Goal: Task Accomplishment & Management: Use online tool/utility

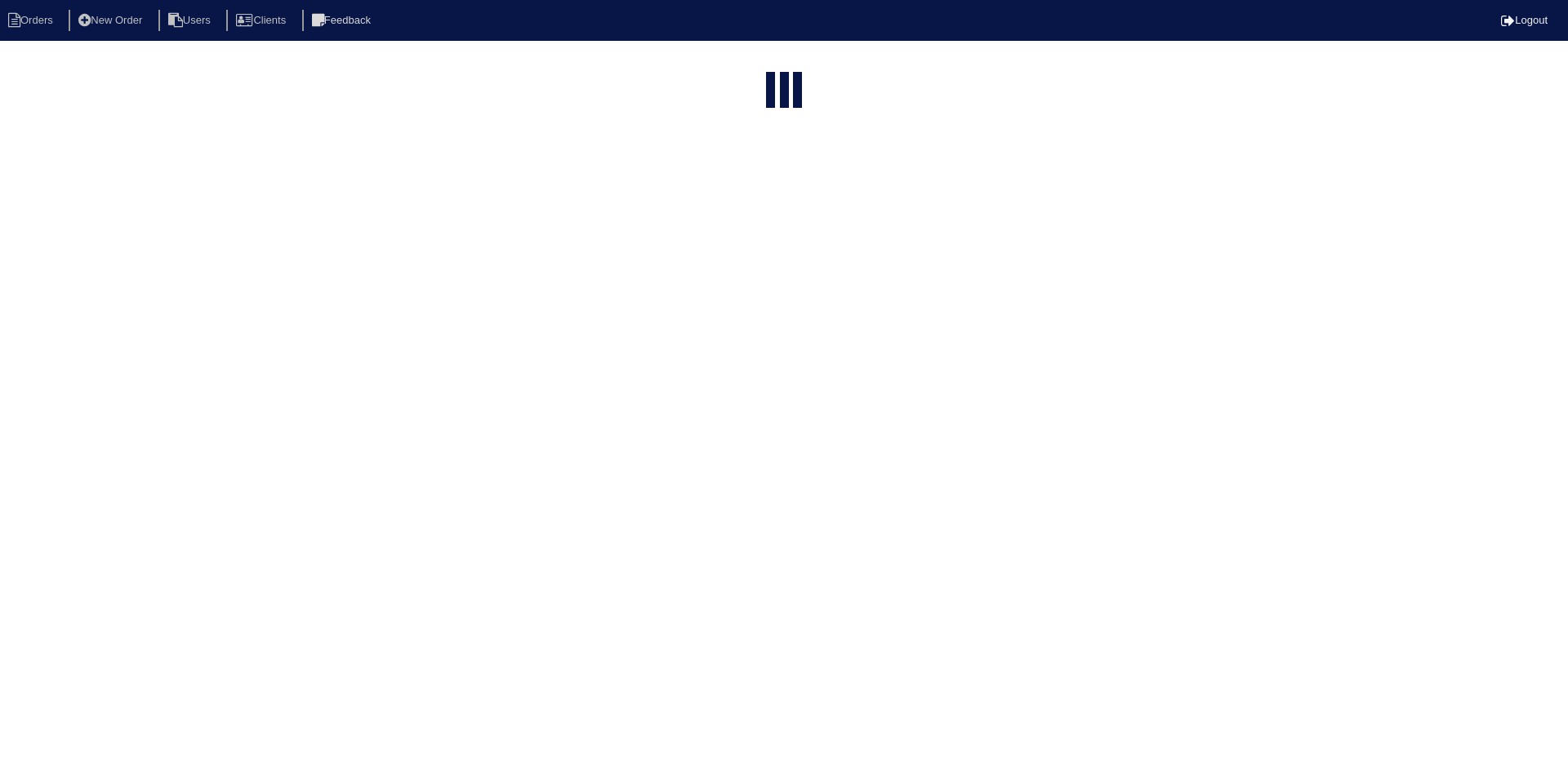
select select "15"
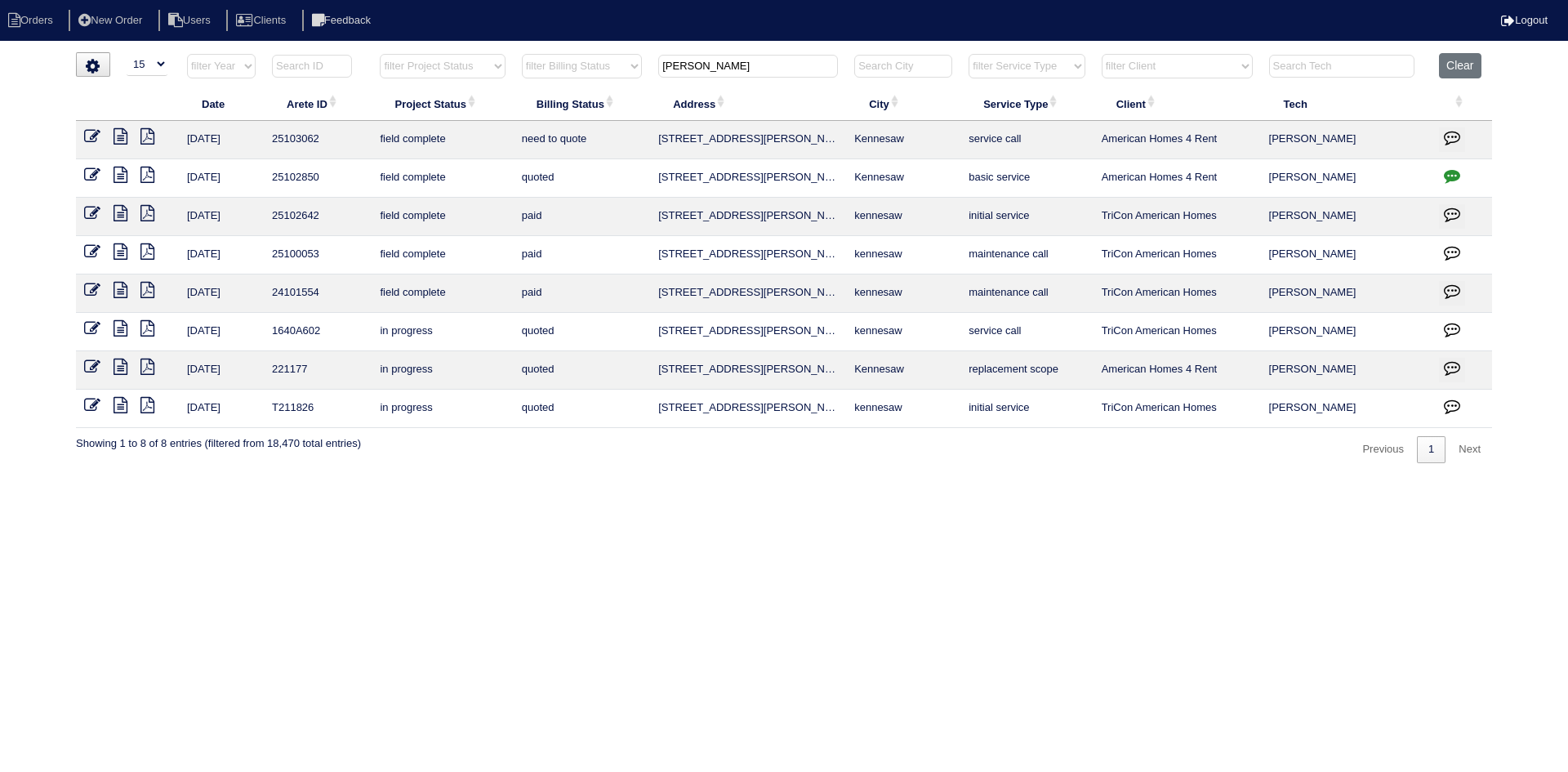
click at [704, 72] on input "darter" at bounding box center [747, 66] width 180 height 23
click at [120, 137] on icon at bounding box center [120, 136] width 14 height 16
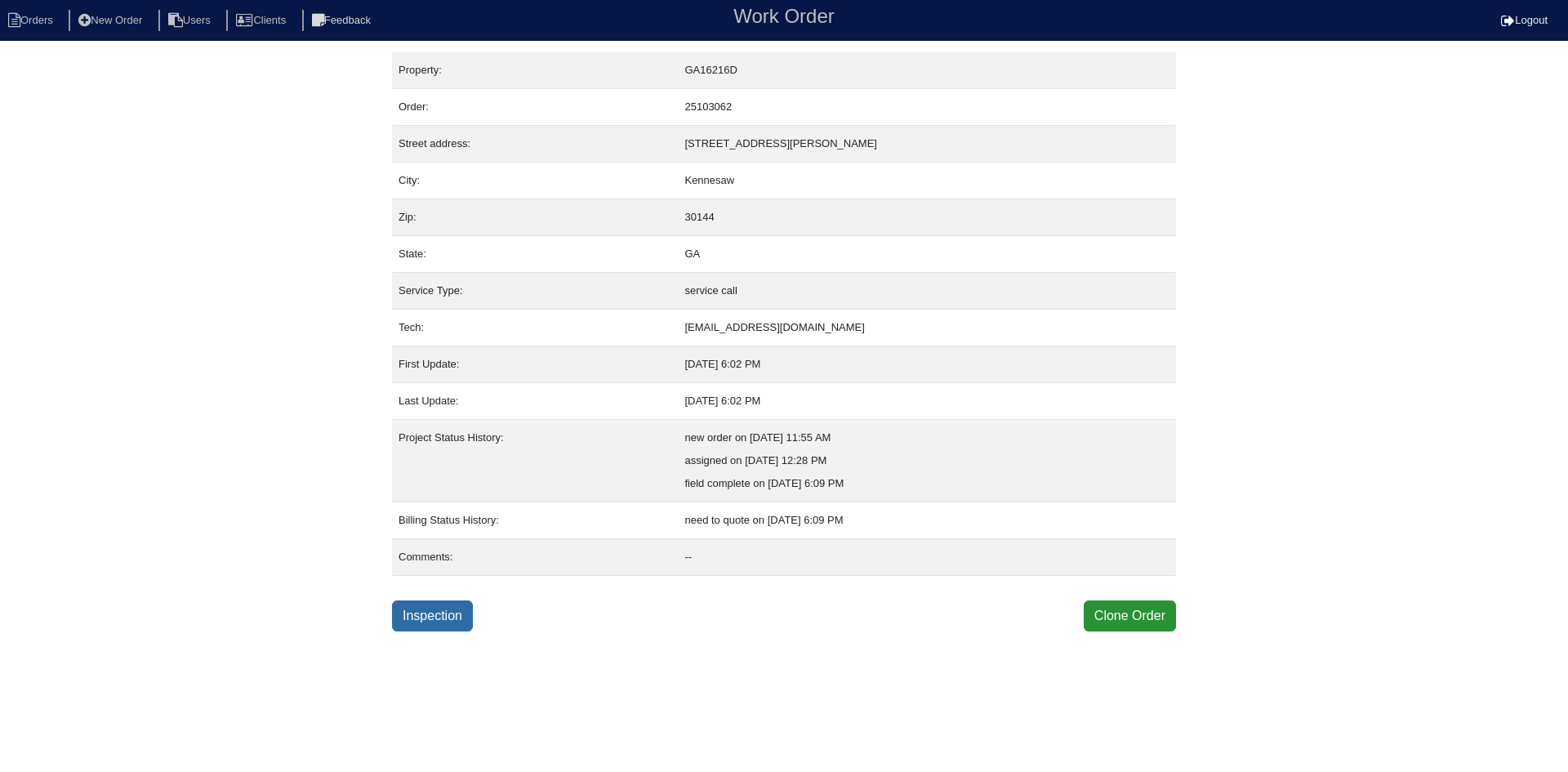
click at [432, 615] on link "Inspection" at bounding box center [433, 616] width 81 height 31
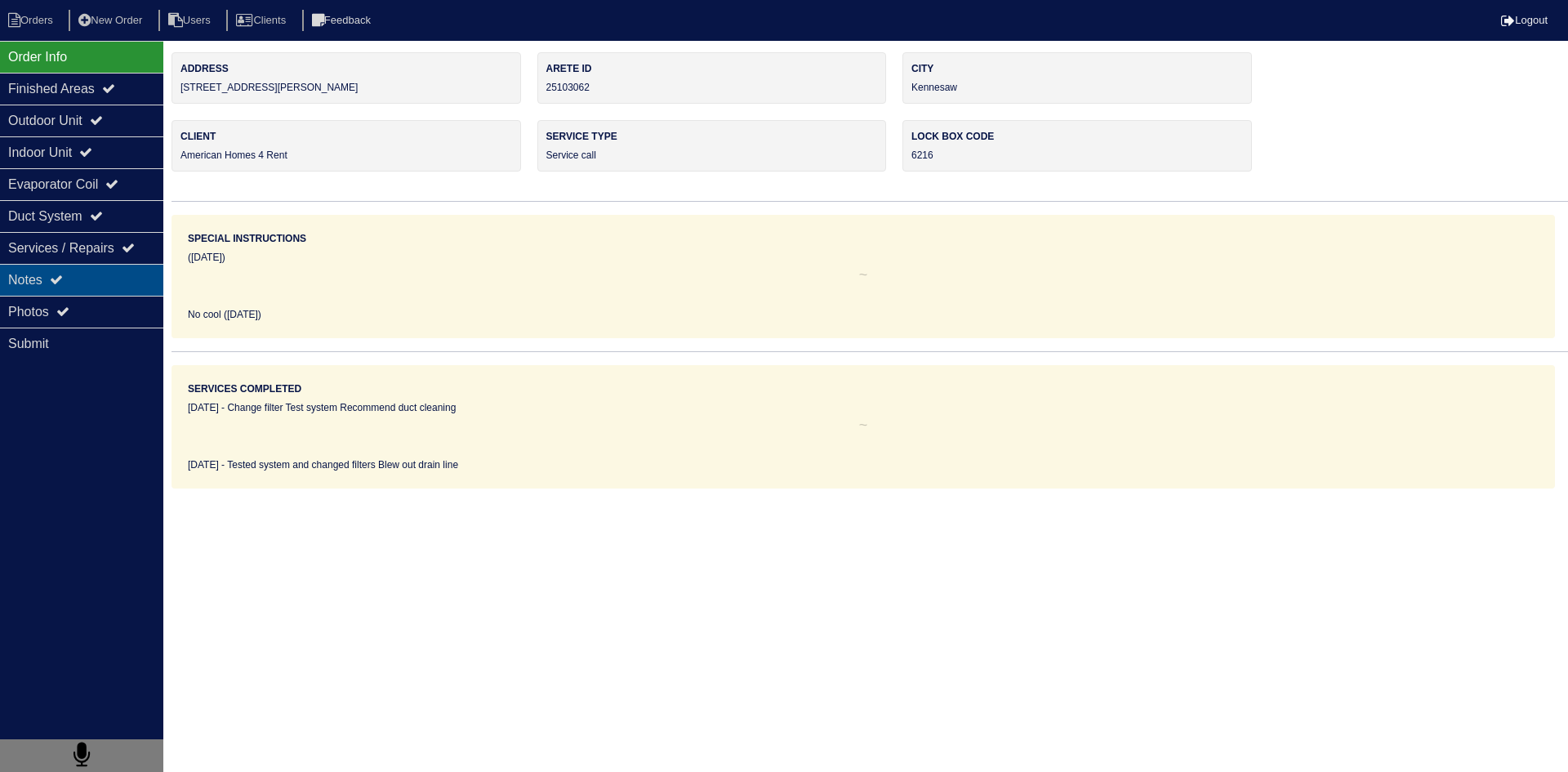
click at [100, 283] on div "Notes" at bounding box center [82, 280] width 163 height 32
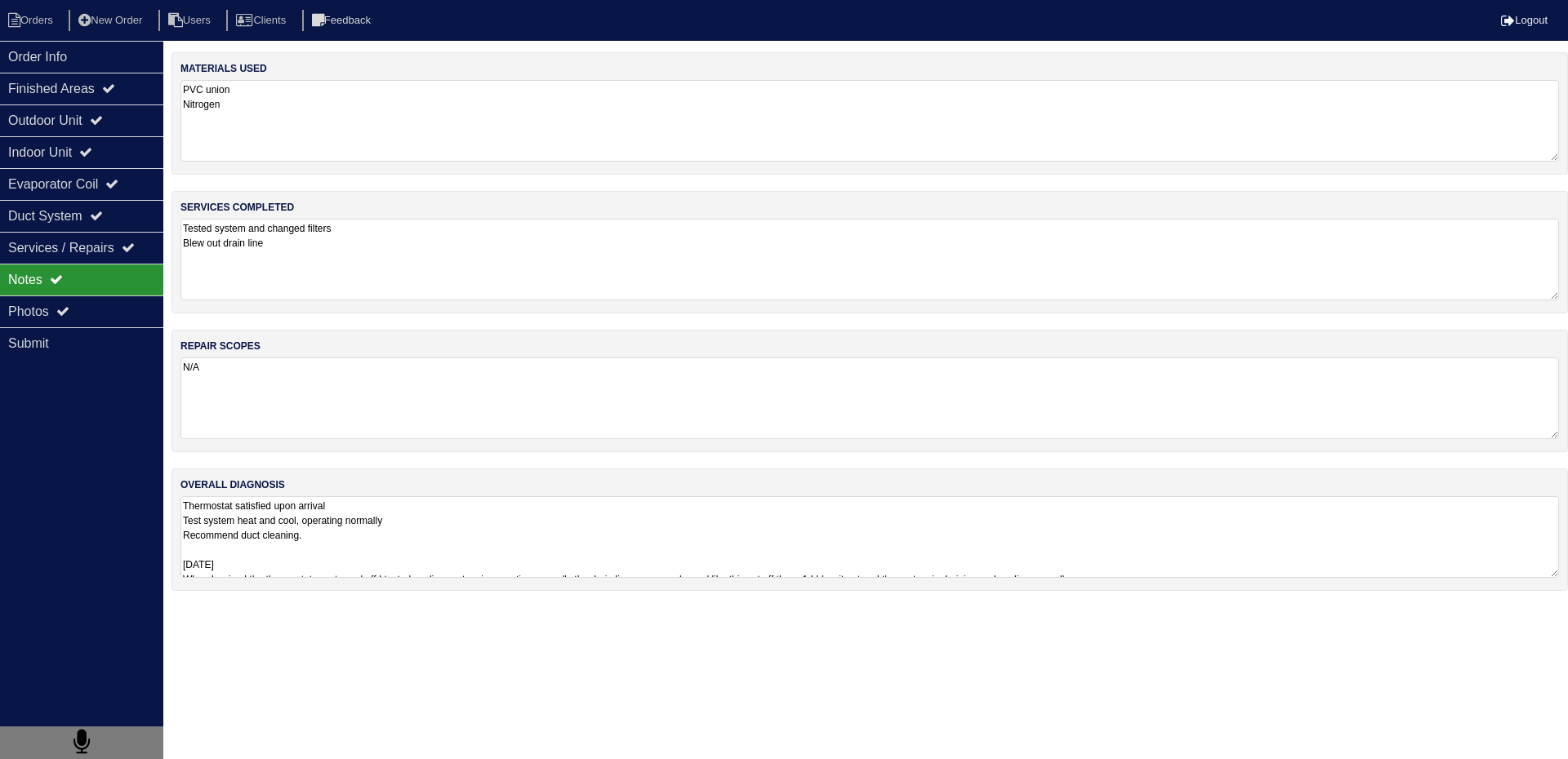
click at [316, 535] on textarea "Thermostat satisfied upon arrival Test system heat and cool, operating normally…" at bounding box center [870, 536] width 1378 height 82
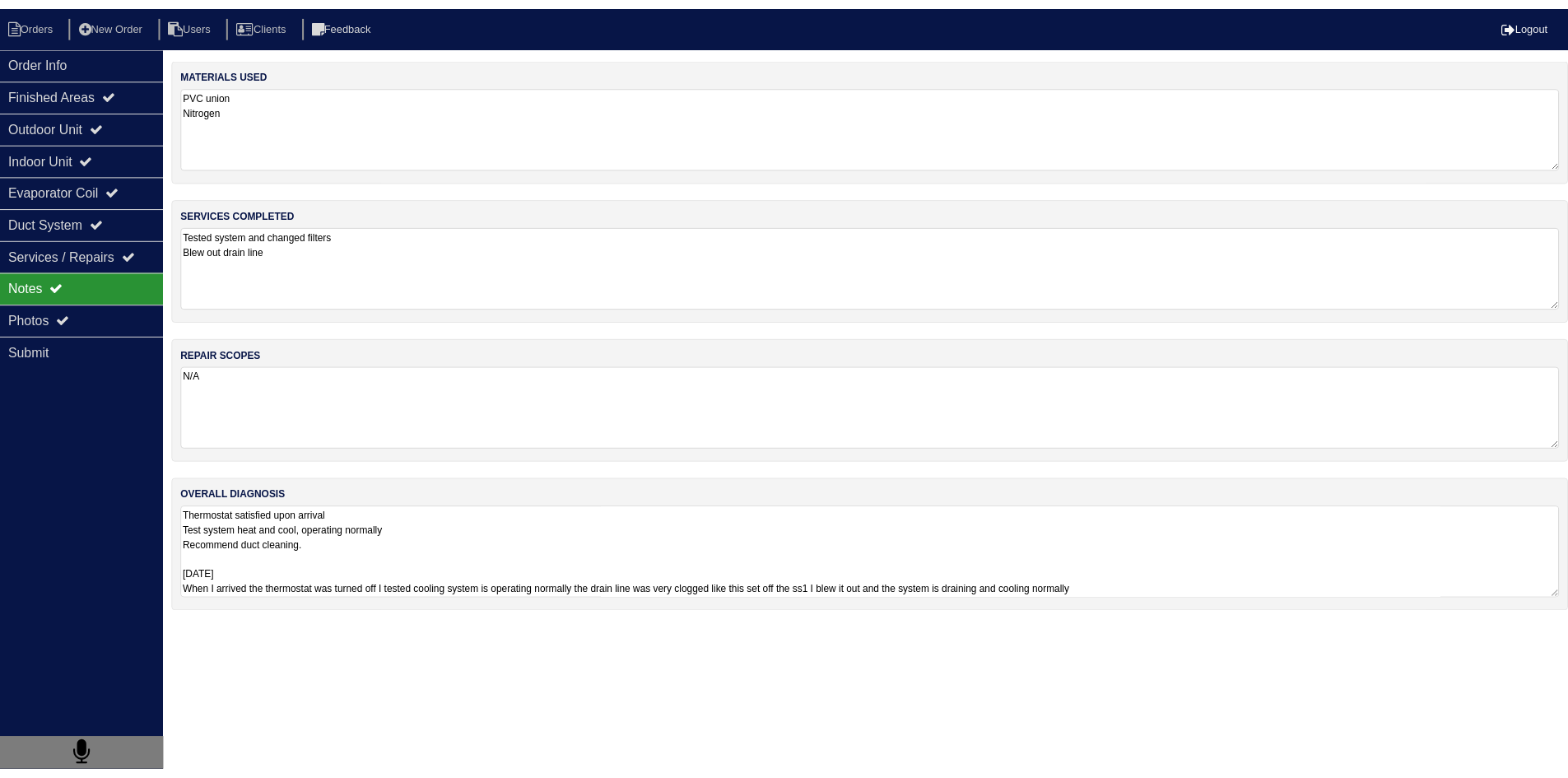
scroll to position [2, 0]
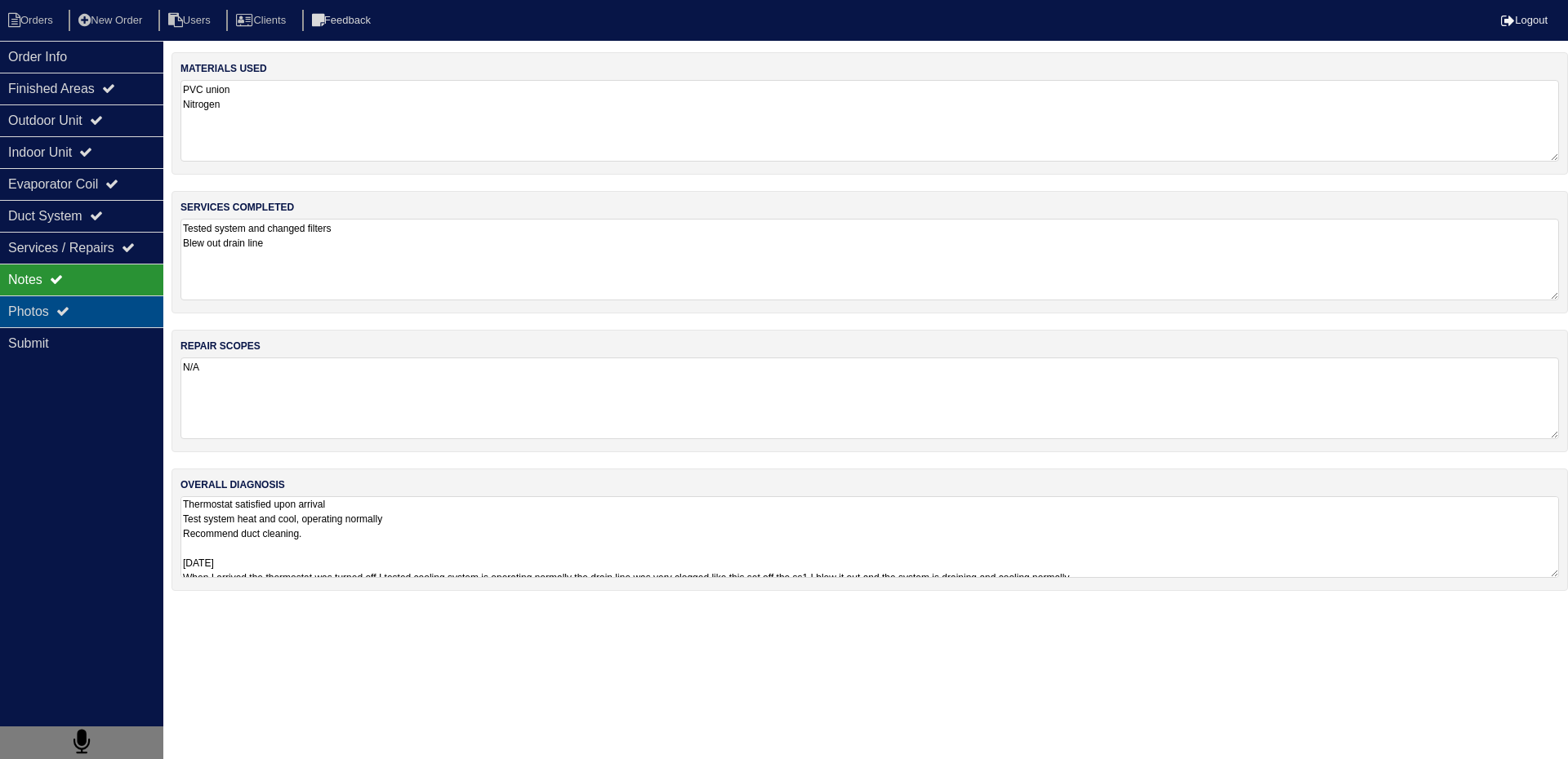
click at [98, 318] on div "Photos" at bounding box center [82, 311] width 163 height 32
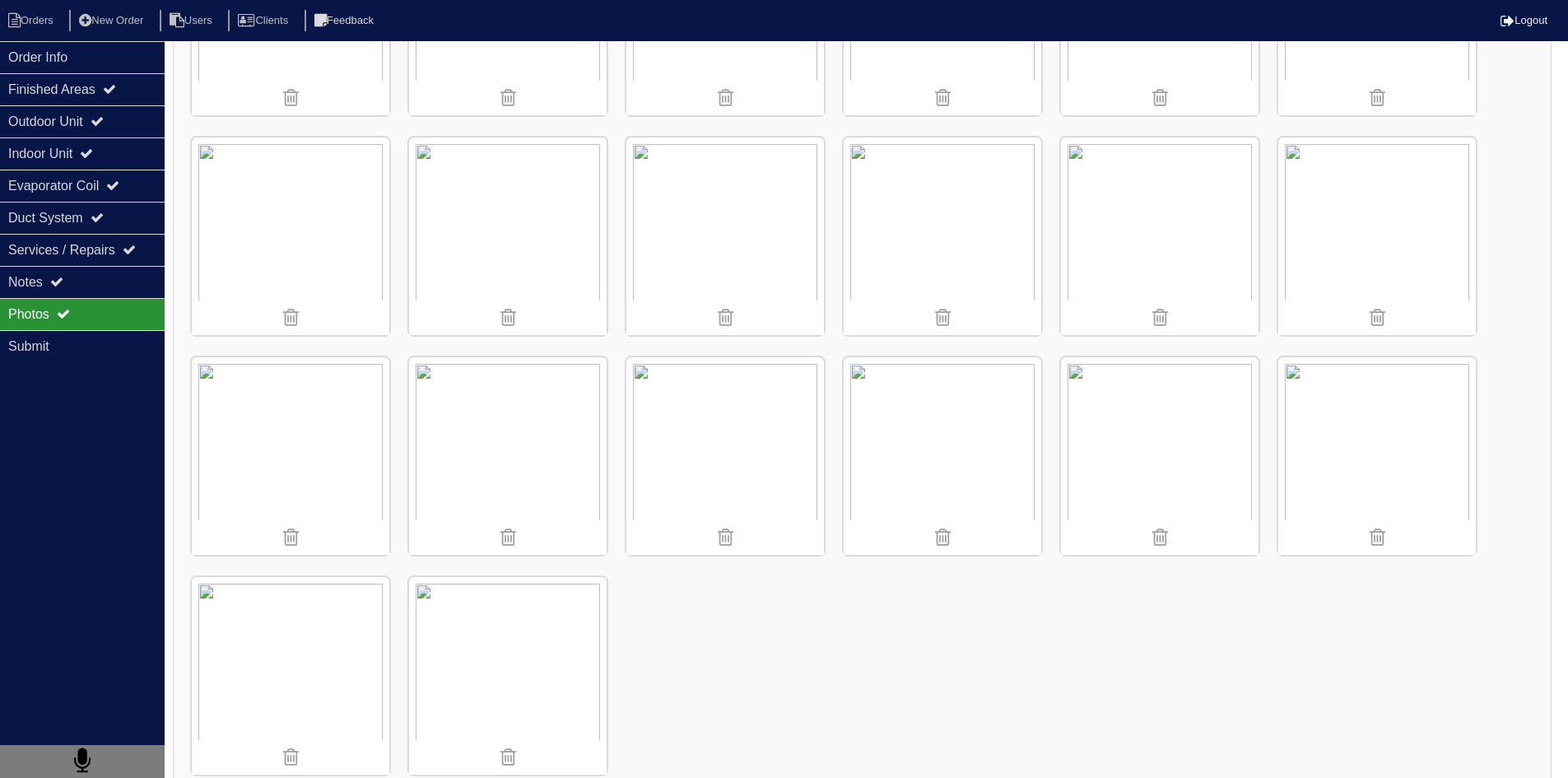
scroll to position [417, 0]
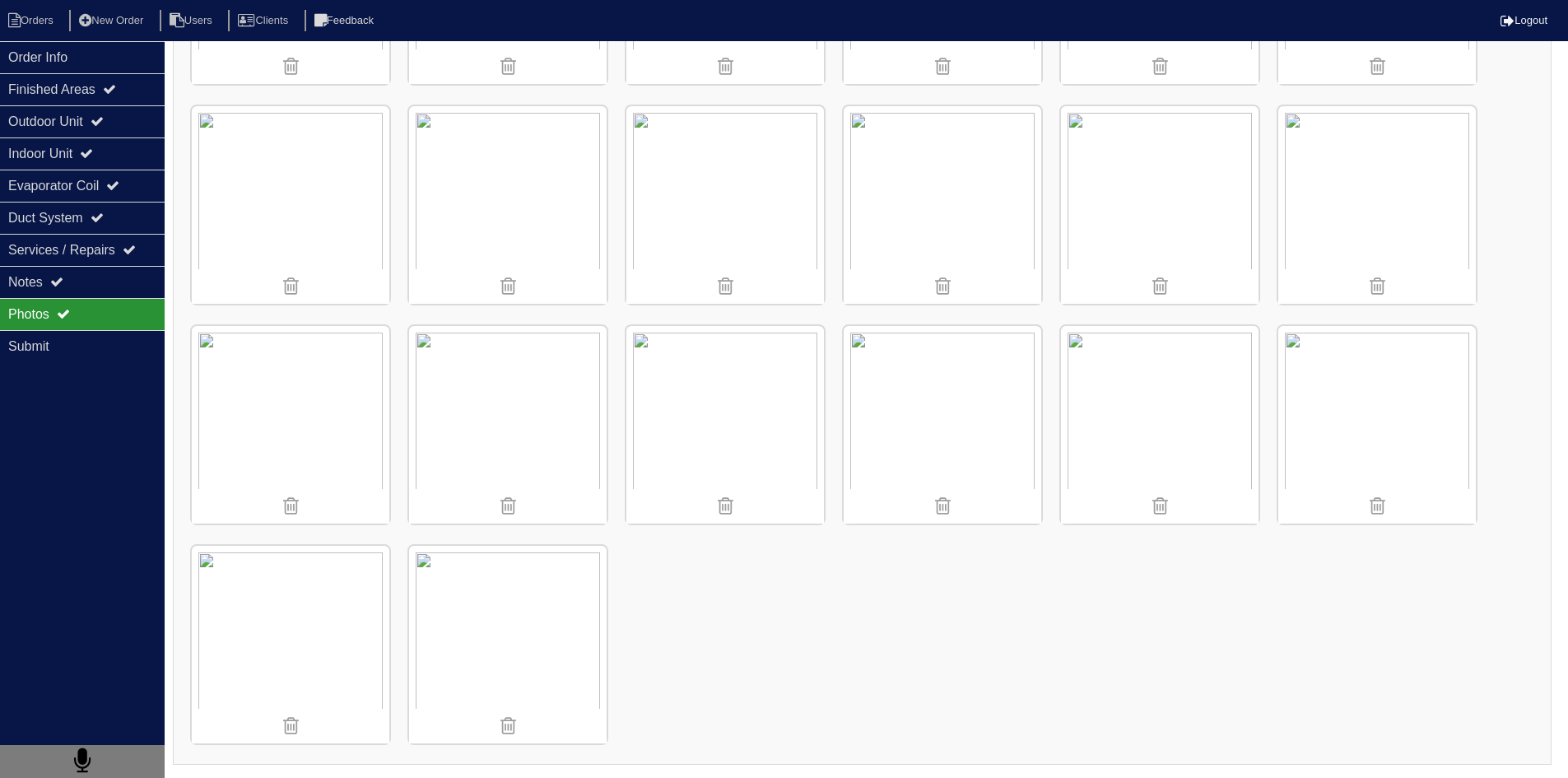
click at [337, 205] on img at bounding box center [291, 205] width 198 height 198
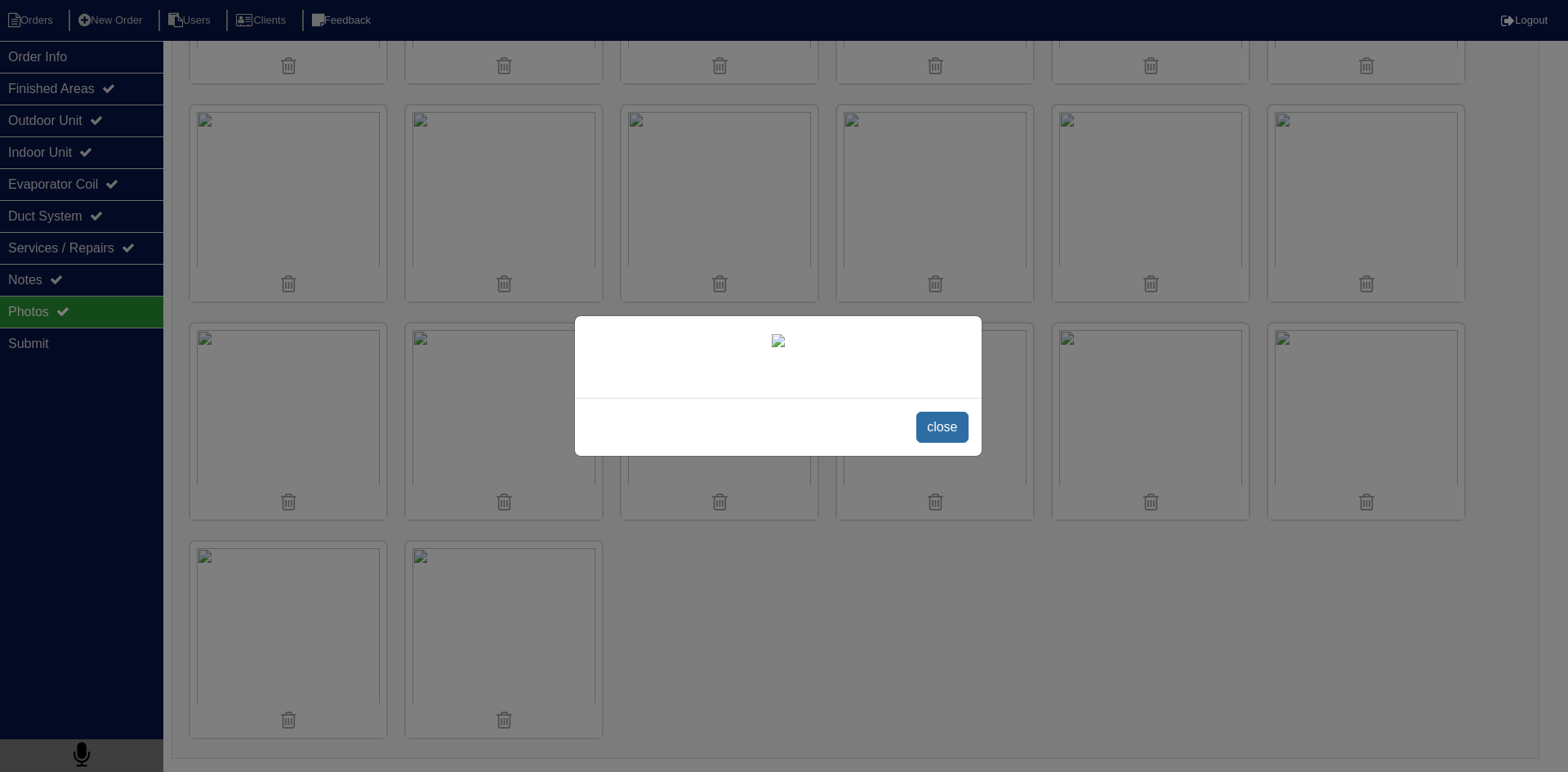
click at [938, 442] on span "close" at bounding box center [942, 427] width 52 height 31
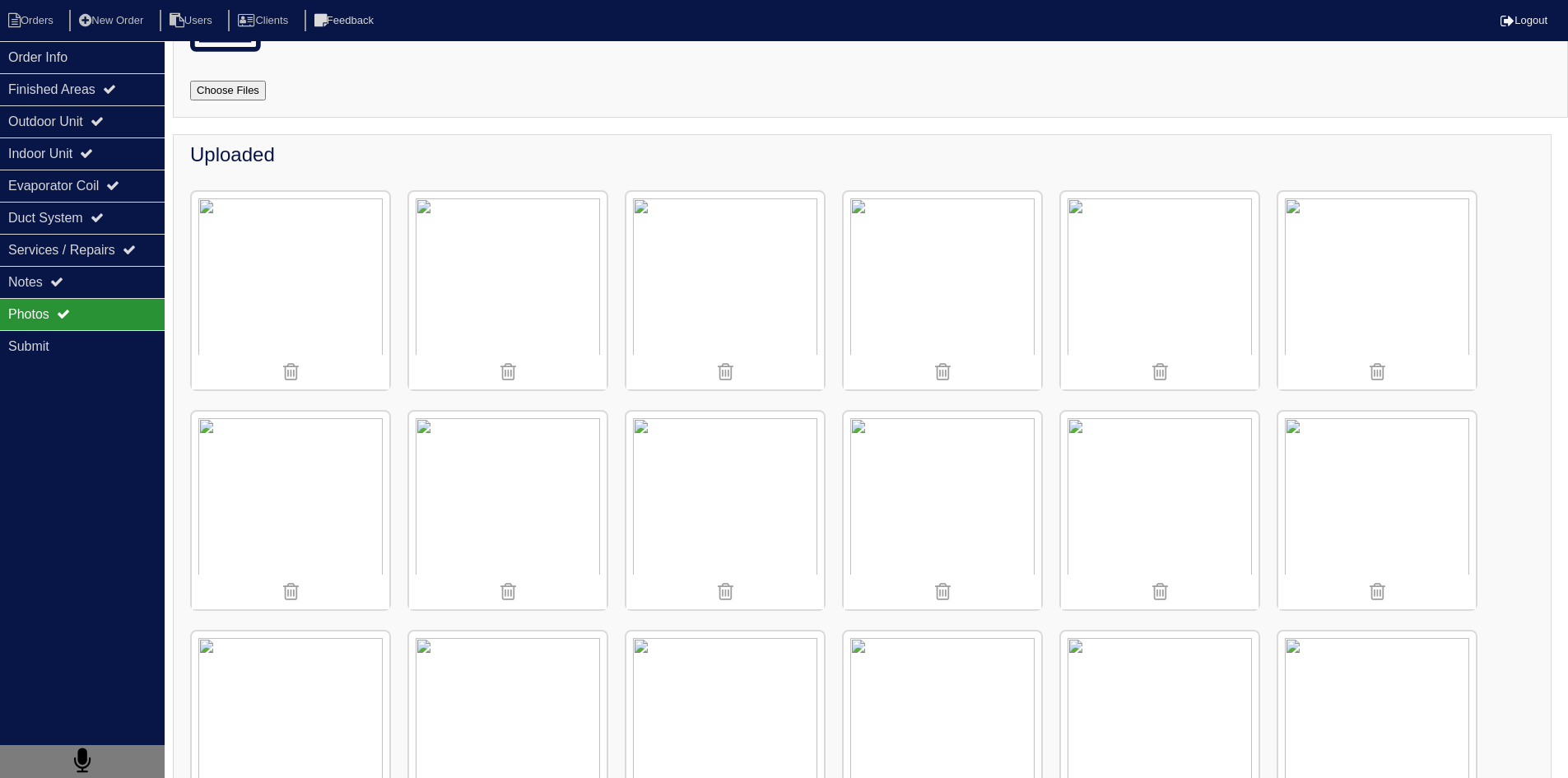
scroll to position [88, 0]
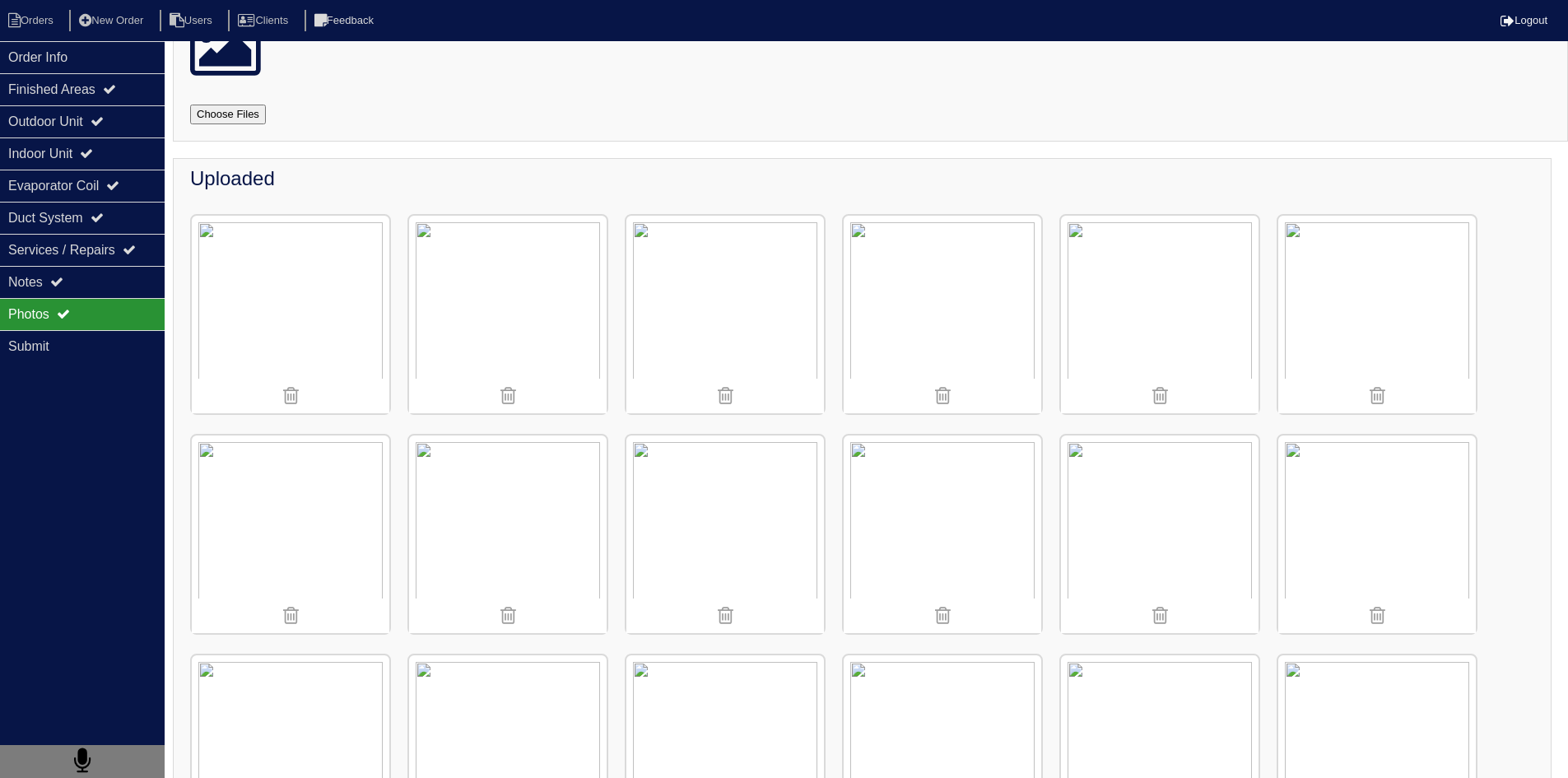
click at [319, 294] on img at bounding box center [291, 315] width 198 height 198
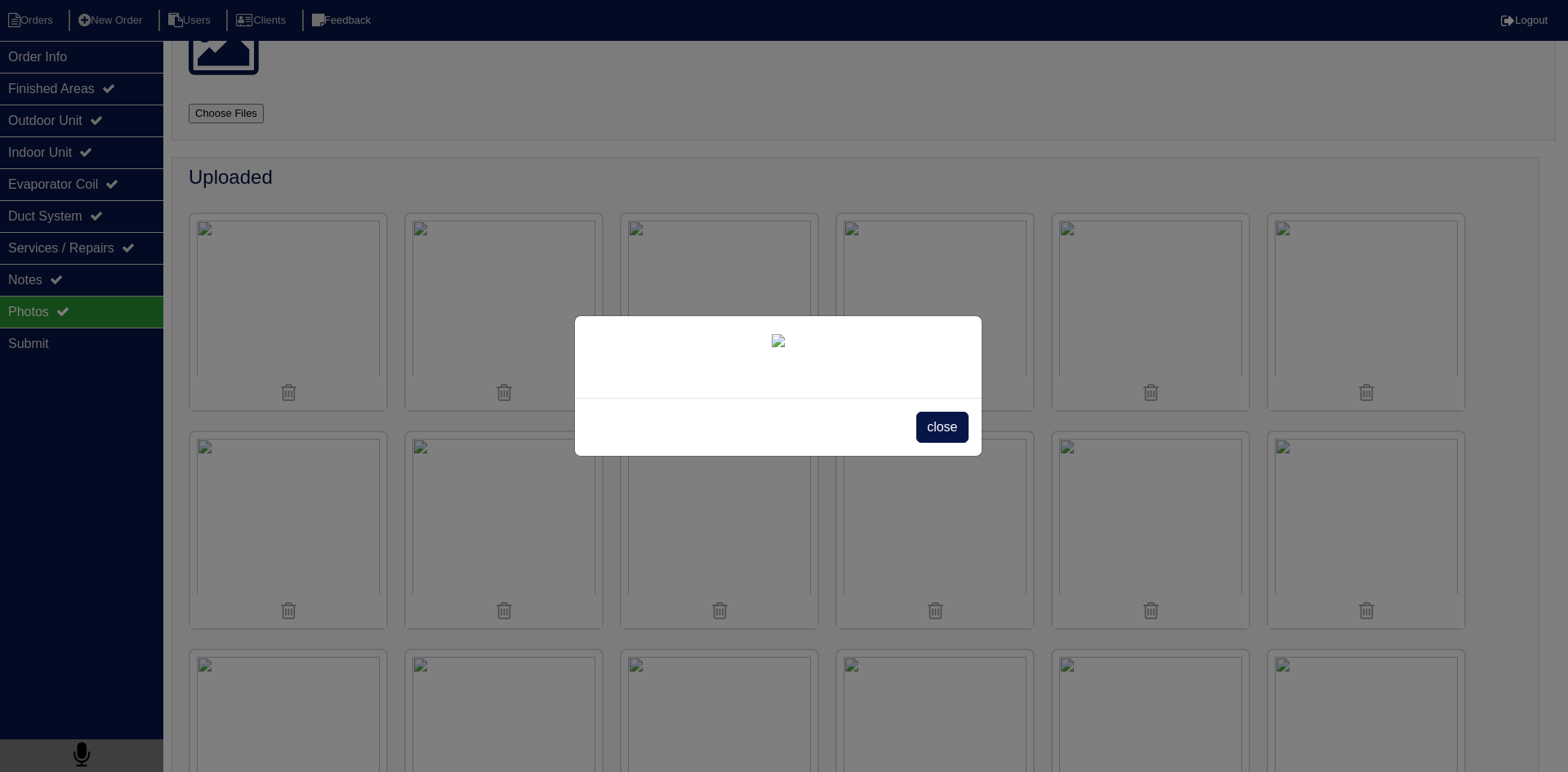
click at [1055, 585] on div "close" at bounding box center [784, 386] width 1568 height 772
click at [944, 442] on span "close" at bounding box center [942, 427] width 52 height 31
